Goal: Information Seeking & Learning: Learn about a topic

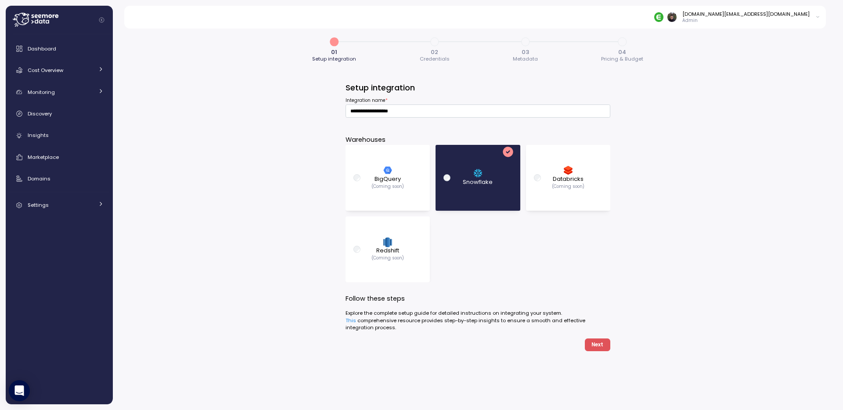
click at [228, 139] on div "**********" at bounding box center [478, 216] width 730 height 387
click at [106, 64] on link "Cost Overview" at bounding box center [59, 70] width 100 height 18
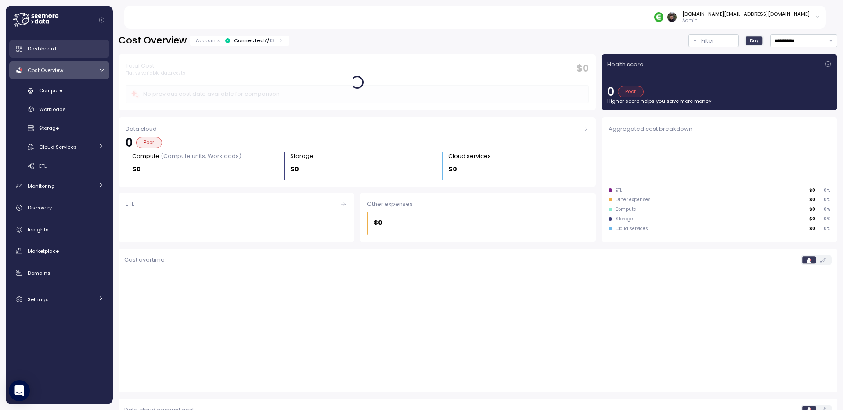
click at [69, 48] on div "Dashboard" at bounding box center [66, 48] width 76 height 9
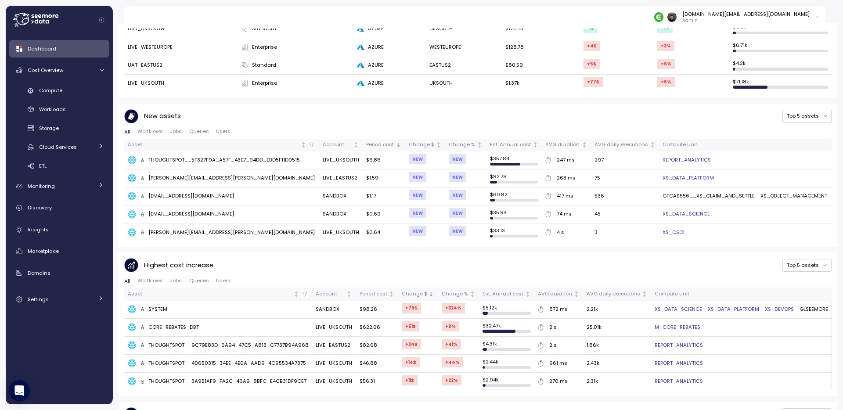
scroll to position [426, 0]
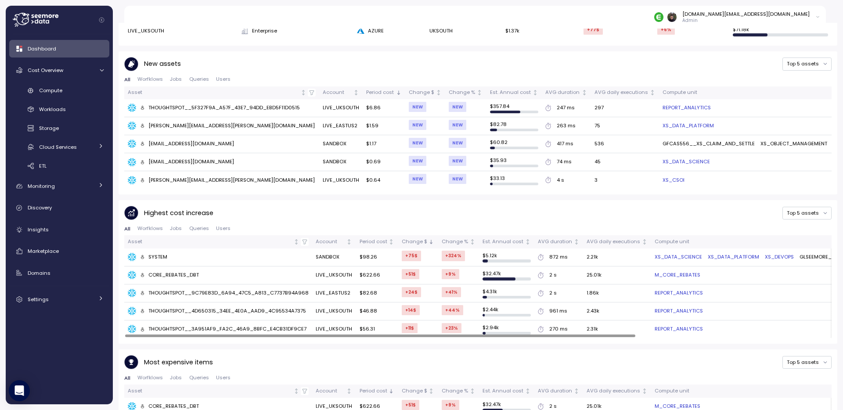
click at [317, 210] on div "Highest cost increase Top 5 assets" at bounding box center [477, 213] width 707 height 14
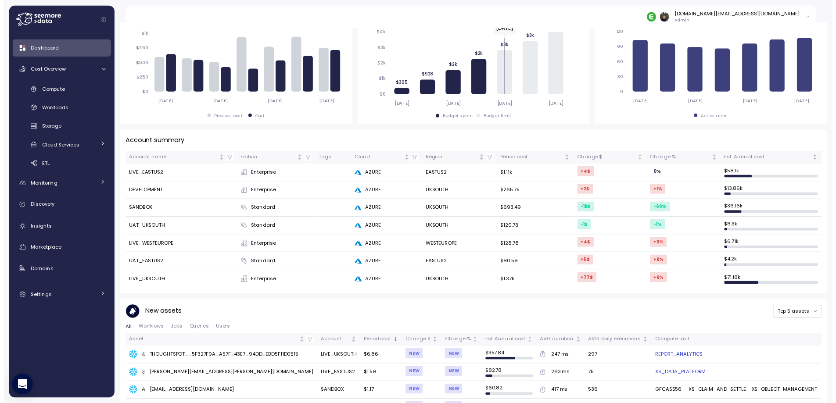
scroll to position [136, 0]
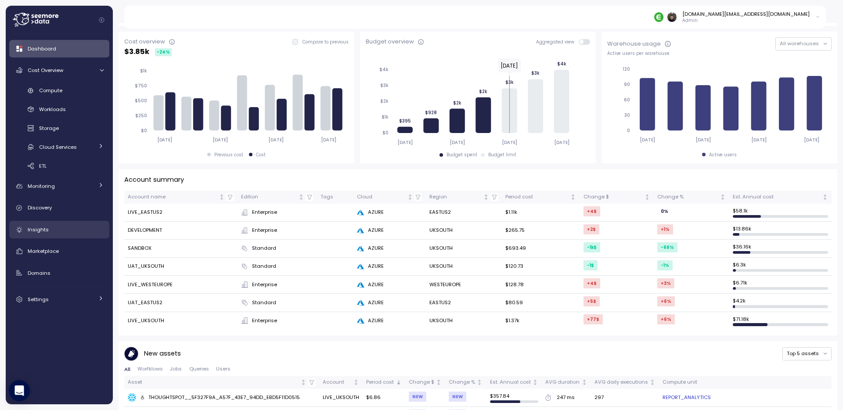
click at [66, 234] on link "Insights" at bounding box center [59, 230] width 100 height 18
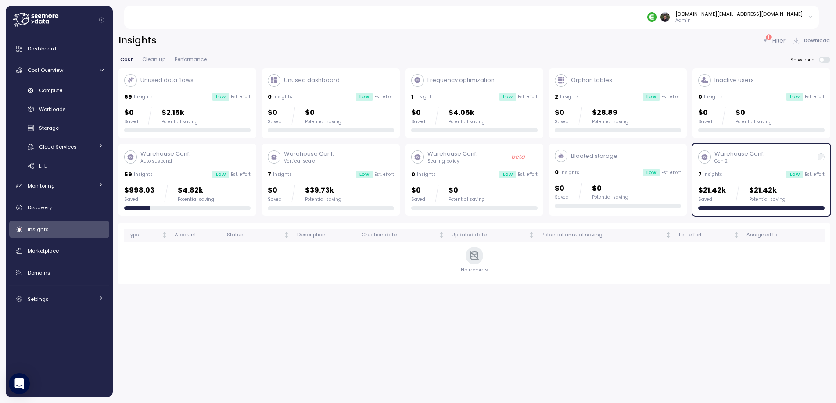
click at [749, 194] on p "$21.42k" at bounding box center [767, 191] width 36 height 12
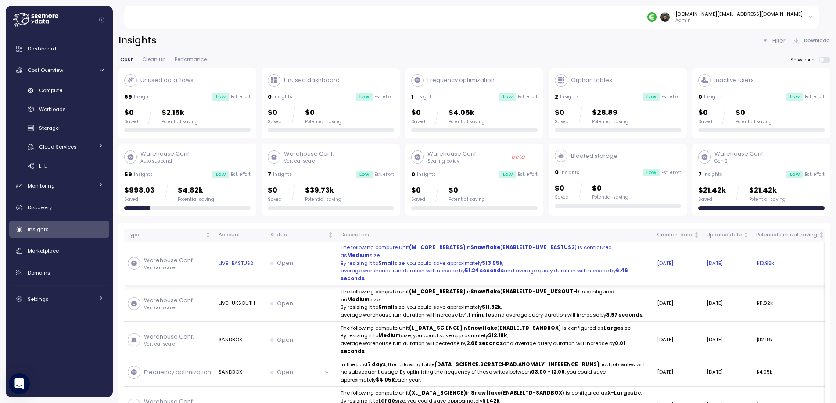
click at [555, 263] on p "By resizing it to Small size, you could save approximately $13.95k ," at bounding box center [495, 264] width 309 height 8
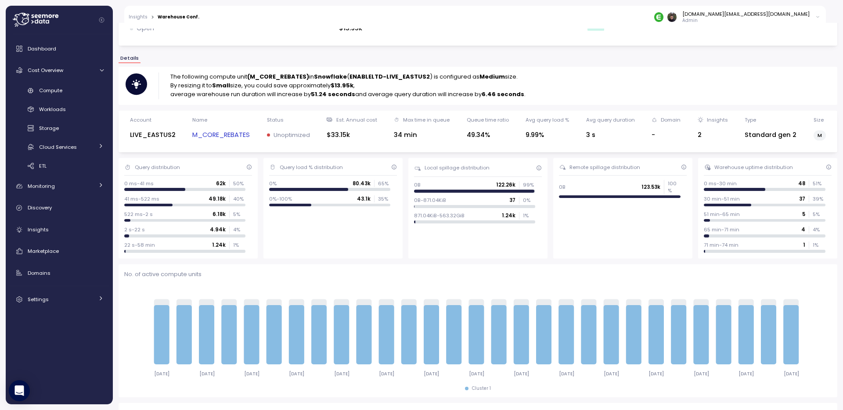
scroll to position [54, 0]
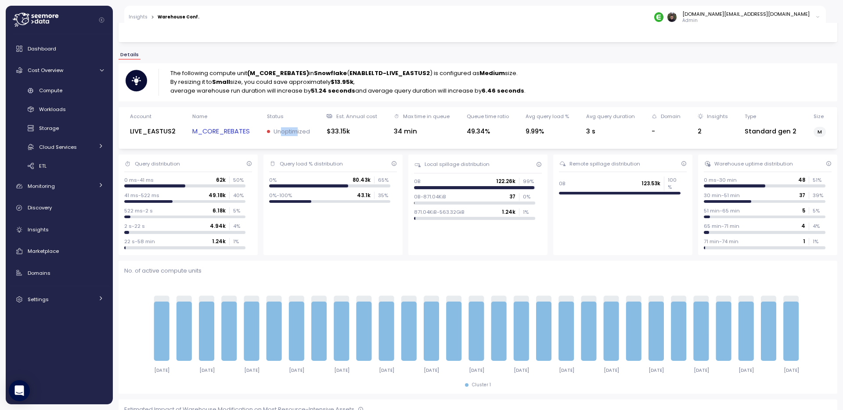
drag, startPoint x: 280, startPoint y: 131, endPoint x: 298, endPoint y: 131, distance: 18.0
click at [298, 131] on p "Unoptimized" at bounding box center [291, 131] width 36 height 9
click at [305, 131] on p "Unoptimized" at bounding box center [291, 131] width 36 height 9
click at [697, 131] on div "2" at bounding box center [712, 131] width 30 height 10
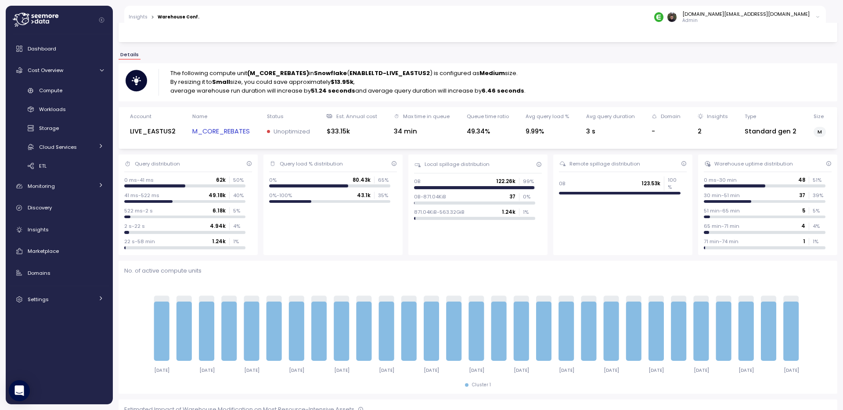
click at [697, 131] on div "2" at bounding box center [712, 131] width 30 height 10
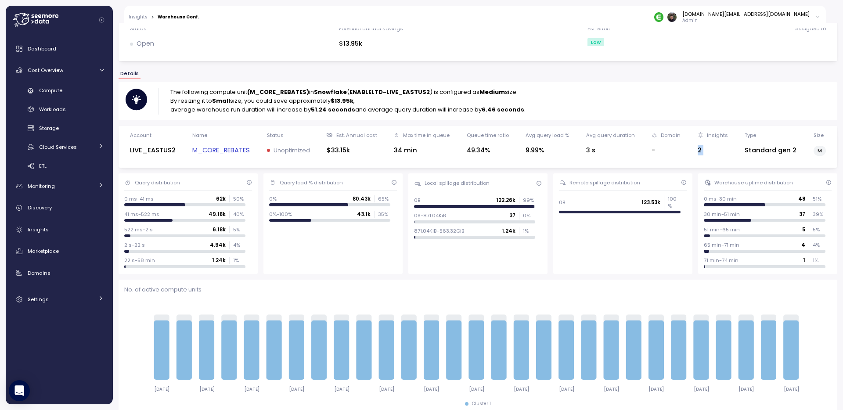
scroll to position [0, 0]
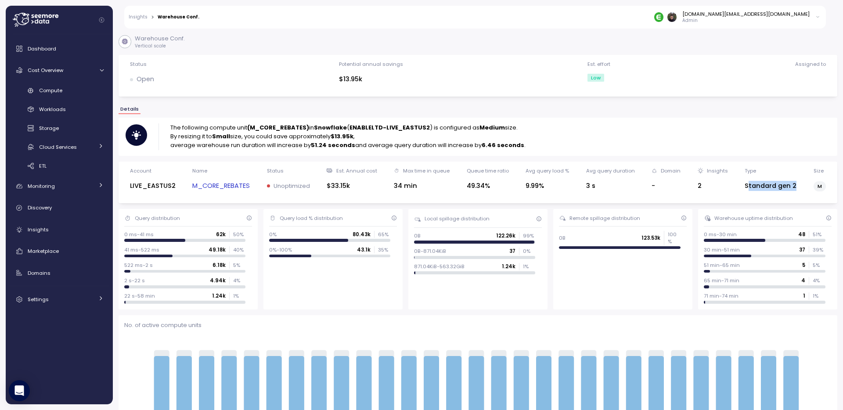
drag, startPoint x: 743, startPoint y: 186, endPoint x: 796, endPoint y: 186, distance: 52.7
click at [796, 186] on div "Account LIVE_EASTUS2 Name M_CORE_REBATES Status Unoptimized Est. Annual cost $3…" at bounding box center [477, 182] width 707 height 30
click at [747, 191] on div "Standard gen 2" at bounding box center [770, 186] width 52 height 12
drag, startPoint x: 740, startPoint y: 188, endPoint x: 794, endPoint y: 188, distance: 54.0
click at [794, 188] on div "Account LIVE_EASTUS2 Name M_CORE_REBATES Status Unoptimized Est. Annual cost $3…" at bounding box center [477, 182] width 707 height 30
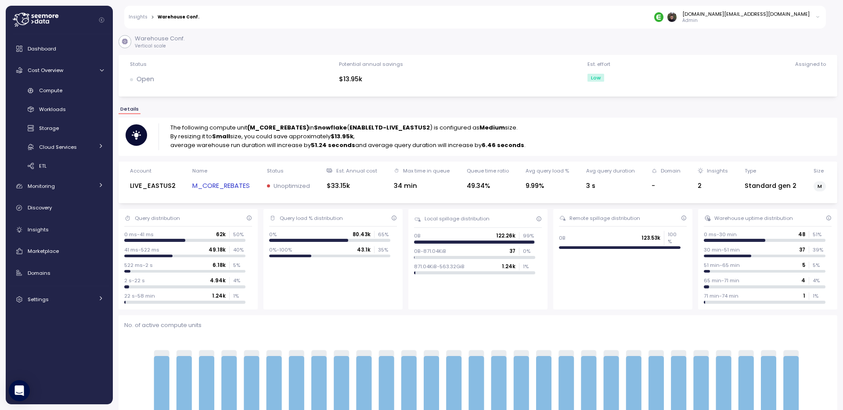
click at [744, 183] on div "Standard gen 2" at bounding box center [770, 186] width 52 height 10
drag, startPoint x: 735, startPoint y: 187, endPoint x: 789, endPoint y: 188, distance: 54.0
click at [790, 188] on div "Account LIVE_EASTUS2 Name M_CORE_REBATES Status Unoptimized Est. Annual cost $3…" at bounding box center [477, 182] width 707 height 30
click at [617, 112] on div "Details" at bounding box center [477, 112] width 718 height 11
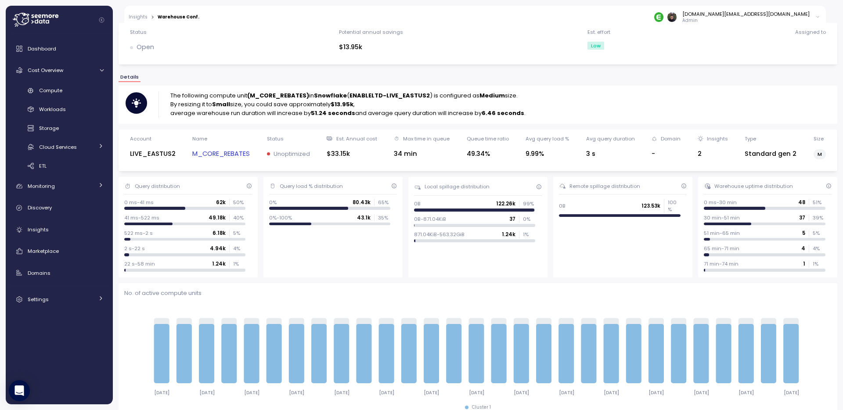
scroll to position [29, 0]
